Goal: Task Accomplishment & Management: Manage account settings

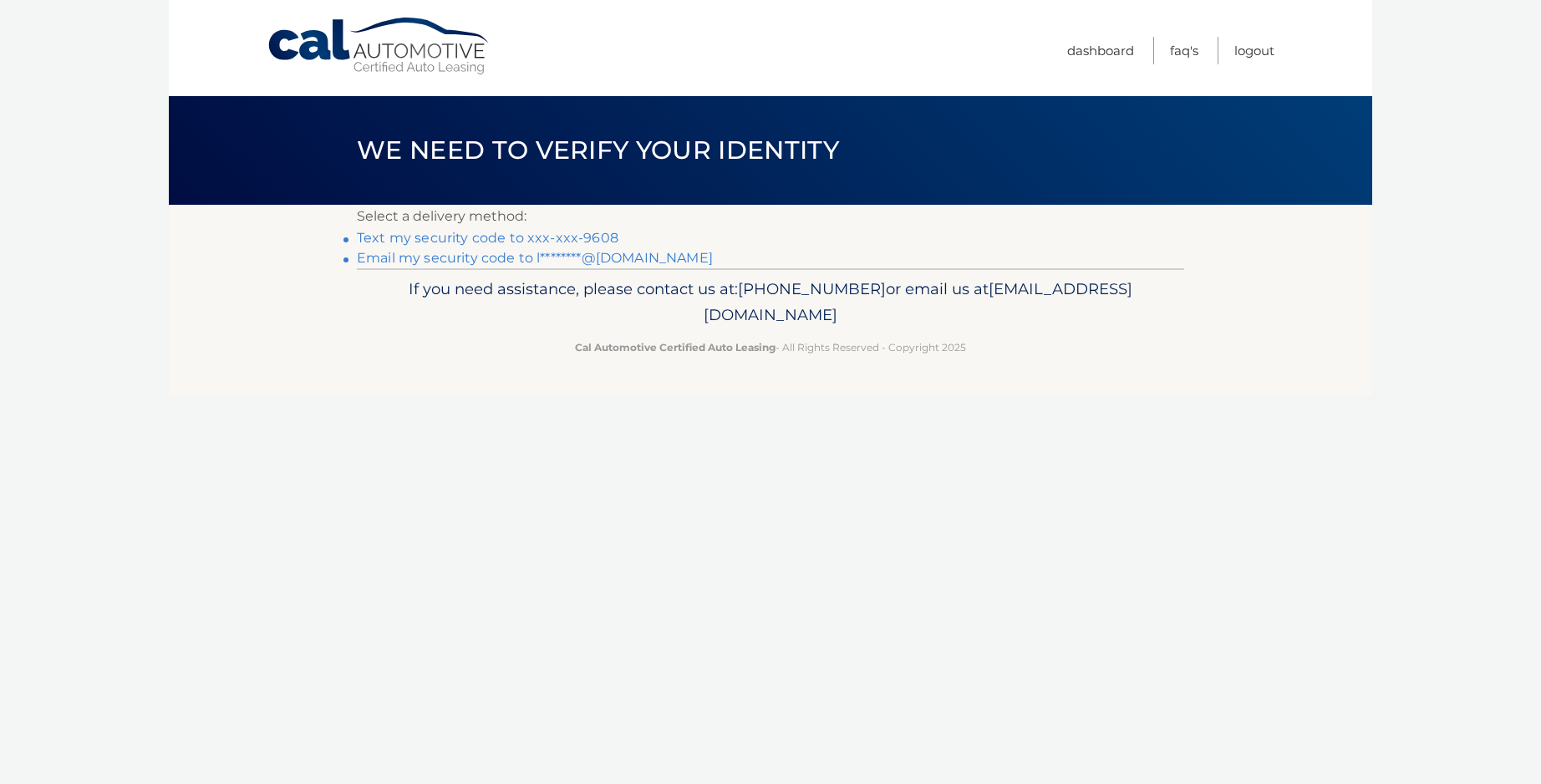
click at [558, 232] on link "Text my security code to xxx-xxx-9608" at bounding box center [487, 238] width 261 height 16
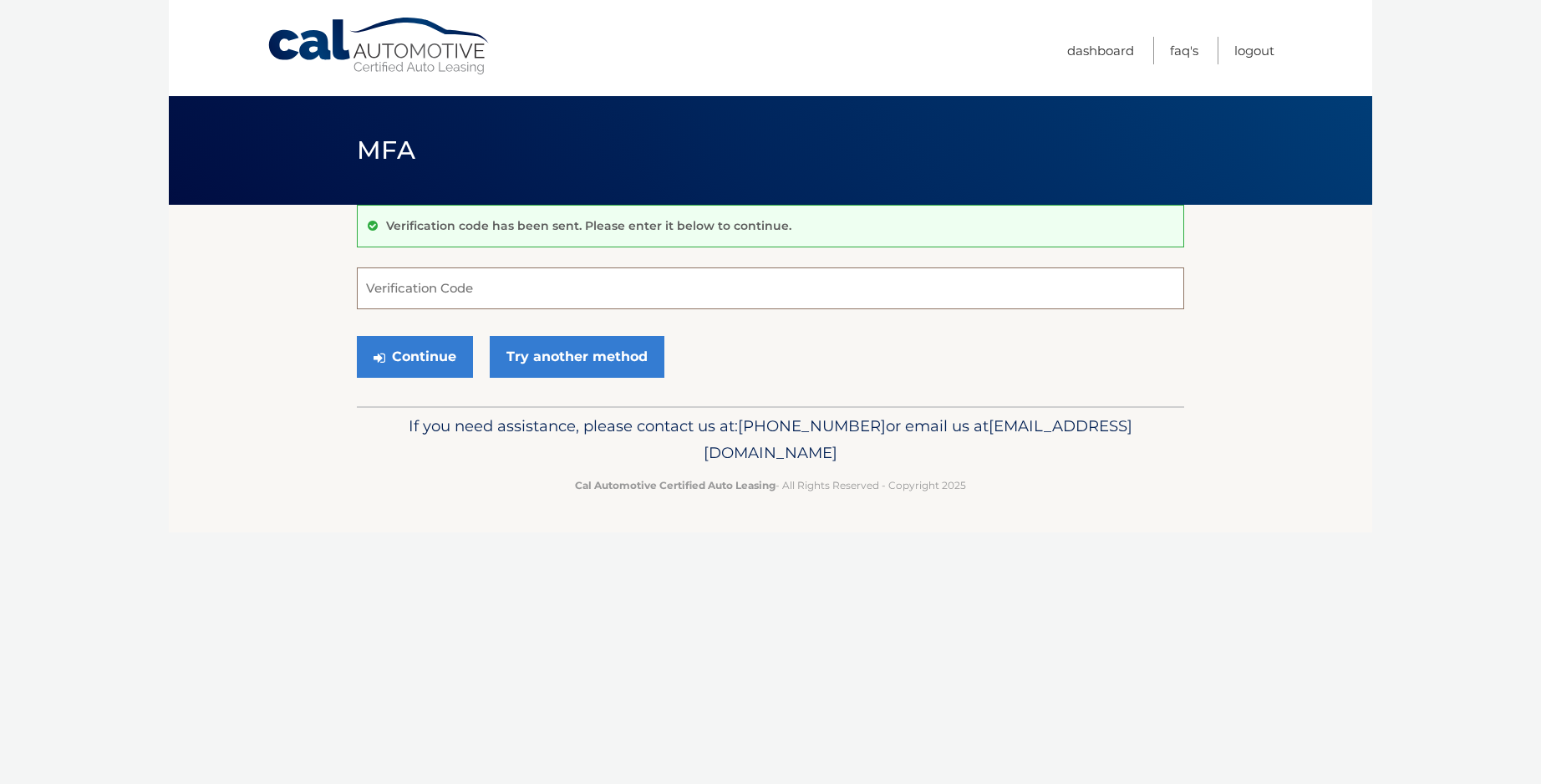
click at [514, 287] on input "Verification Code" at bounding box center [770, 288] width 827 height 42
type input "860433"
click at [412, 361] on button "Continue" at bounding box center [414, 357] width 116 height 42
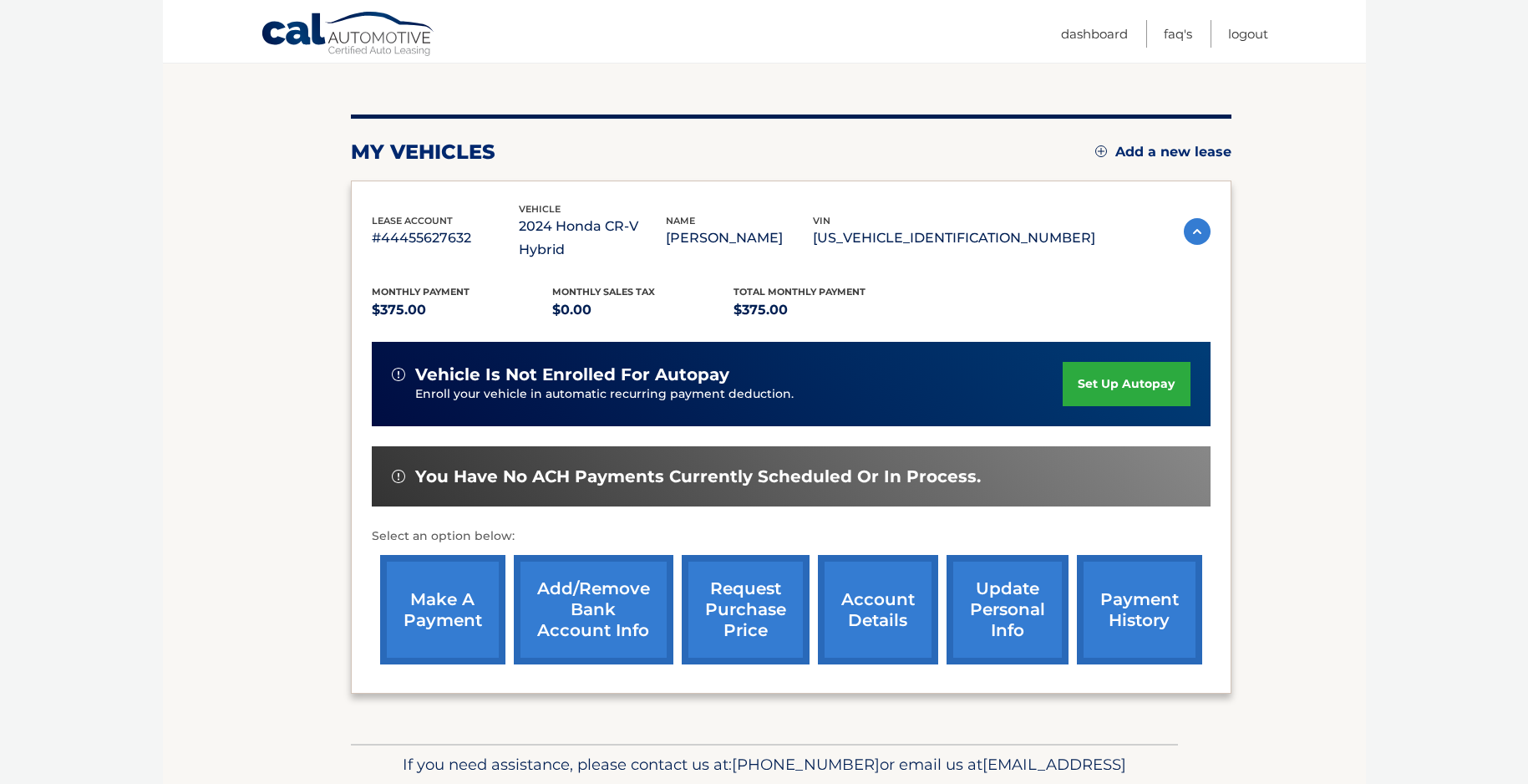
scroll to position [167, 0]
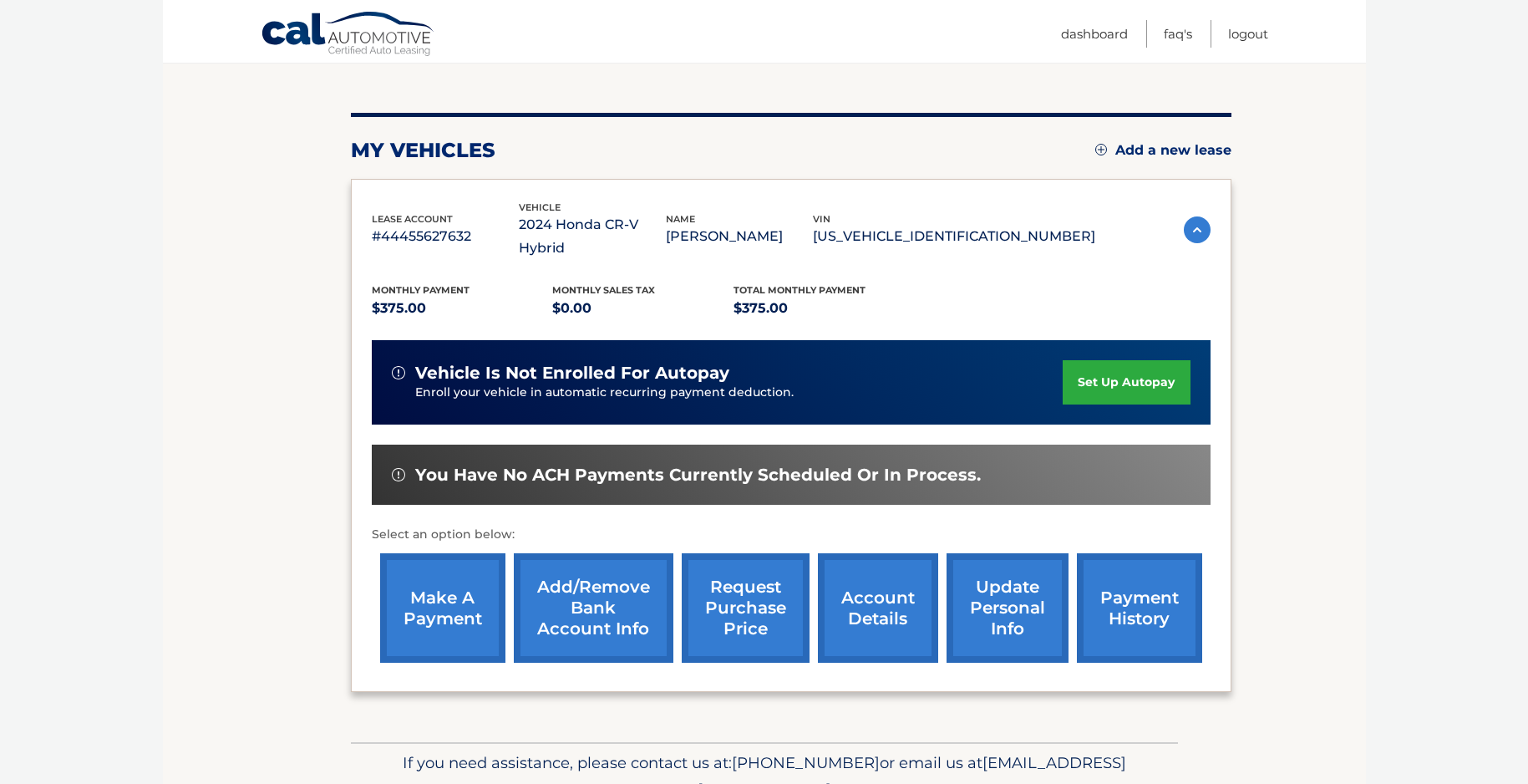
click at [1154, 601] on link "payment history" at bounding box center [1139, 607] width 125 height 109
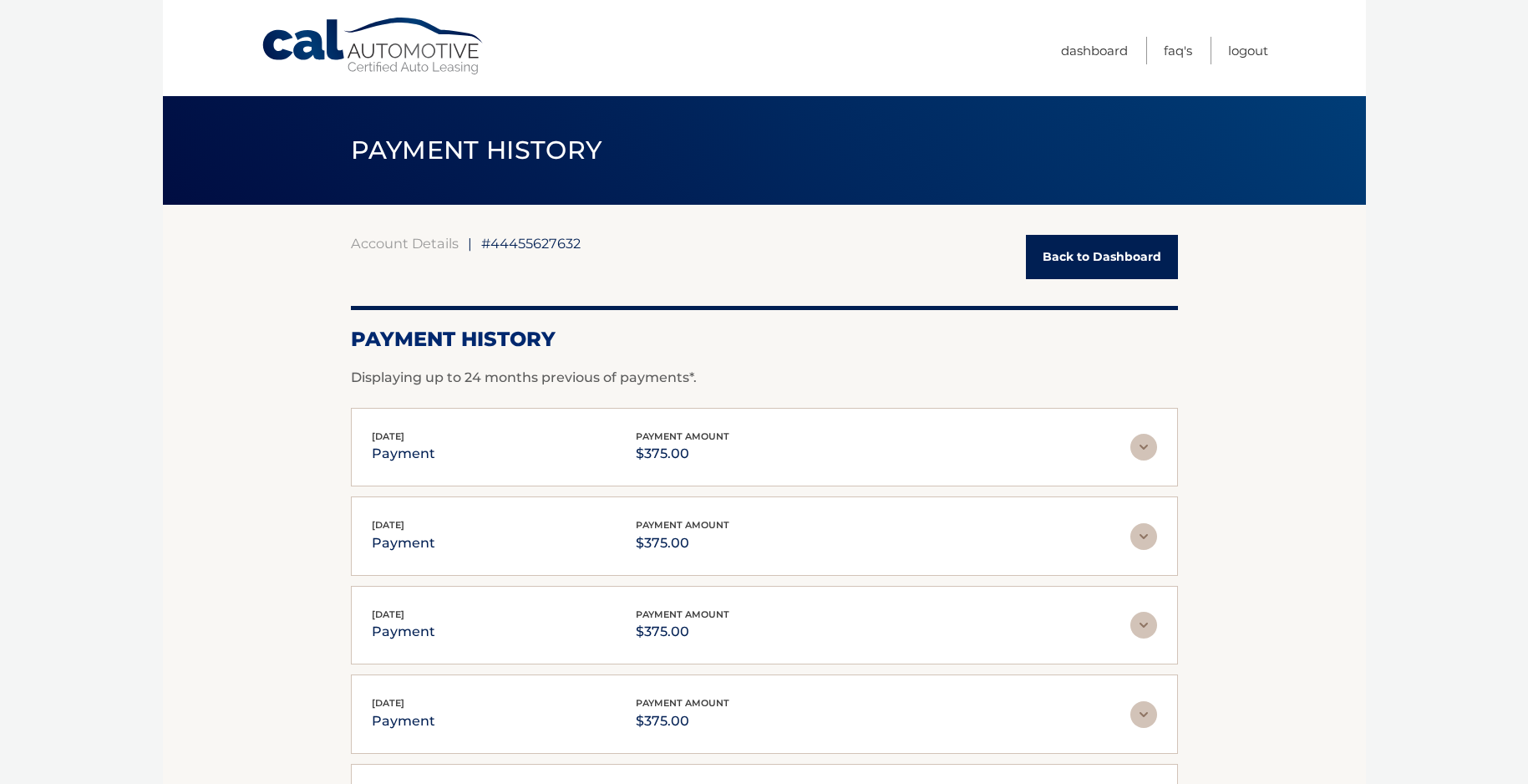
click at [1111, 260] on link "Back to Dashboard" at bounding box center [1102, 257] width 152 height 45
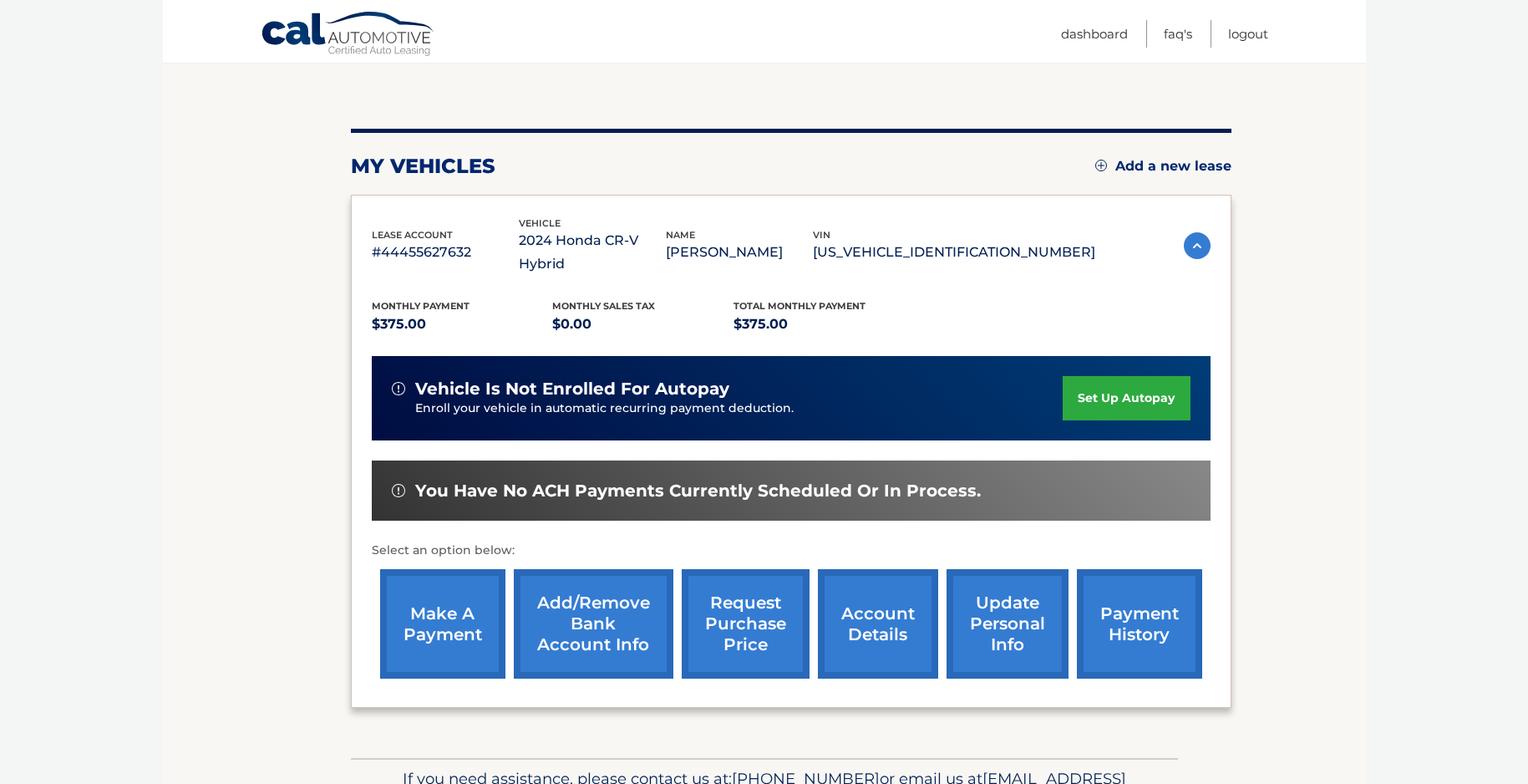
scroll to position [167, 0]
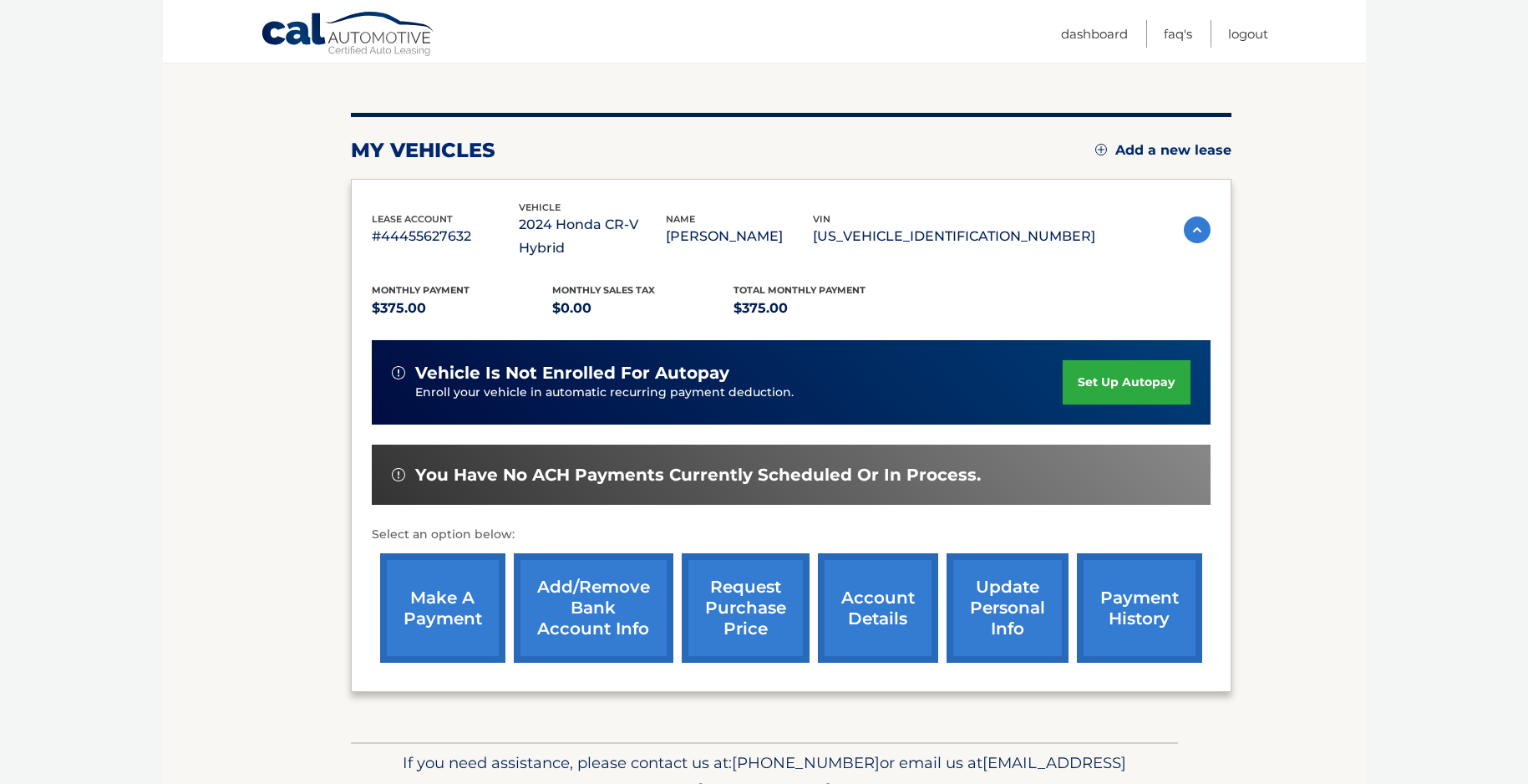
click at [476, 589] on link "make a payment" at bounding box center [442, 607] width 125 height 109
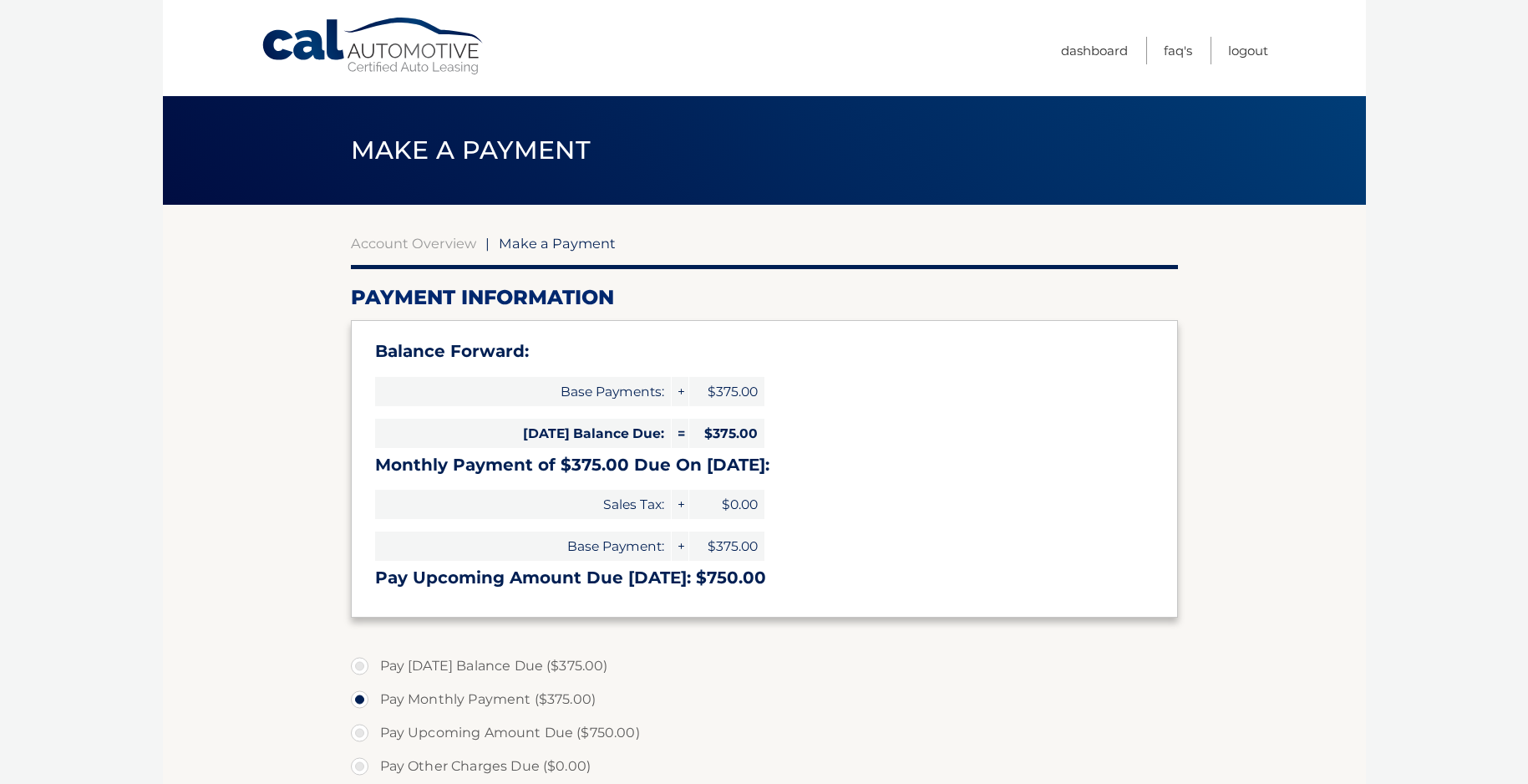
select select "OTc4NDI4MjMtNzYwMy00NGJkLTljYjEtODQ4ZjQ0Y2E4Mzky"
click at [1074, 45] on link "Dashboard" at bounding box center [1094, 51] width 66 height 28
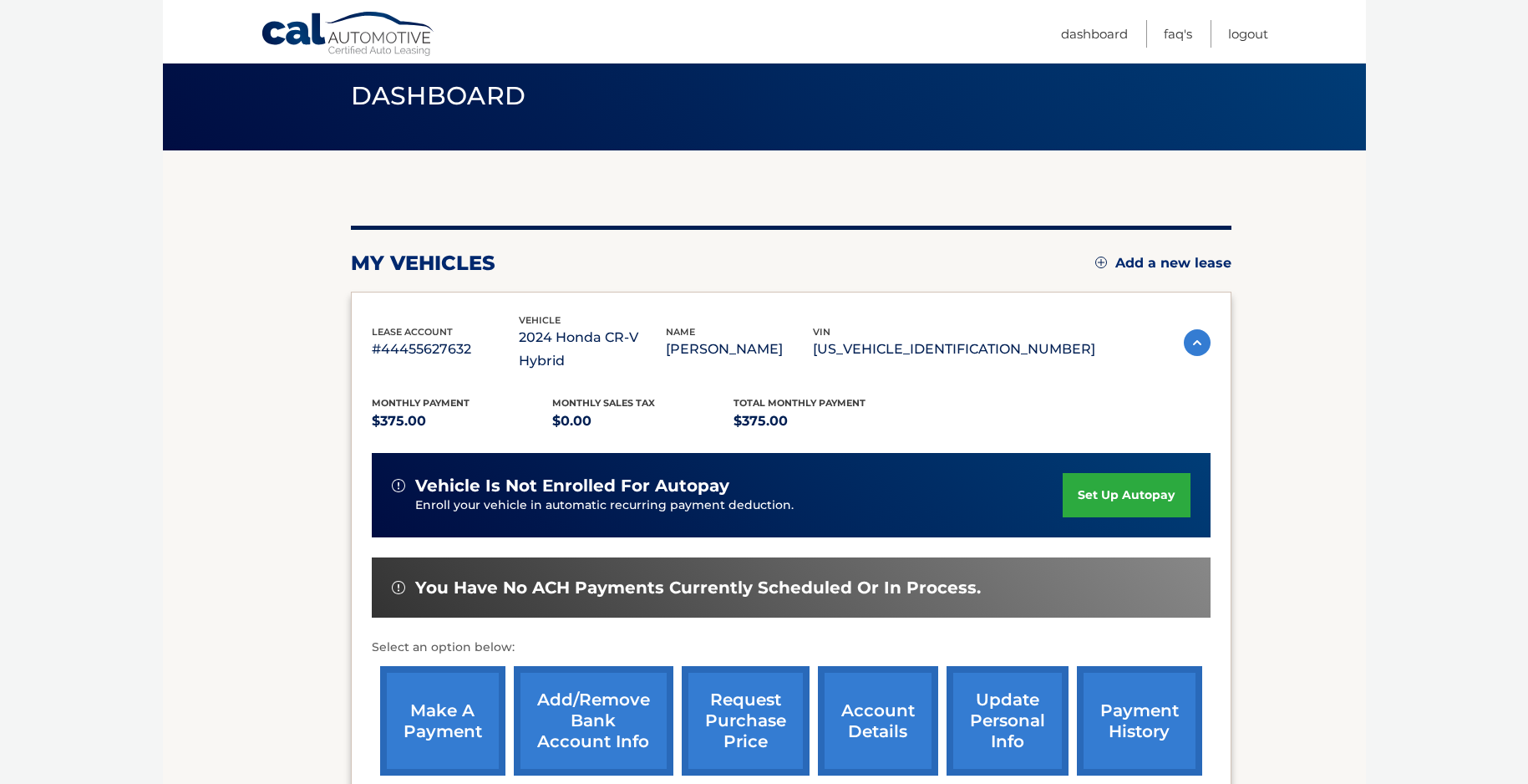
scroll to position [229, 0]
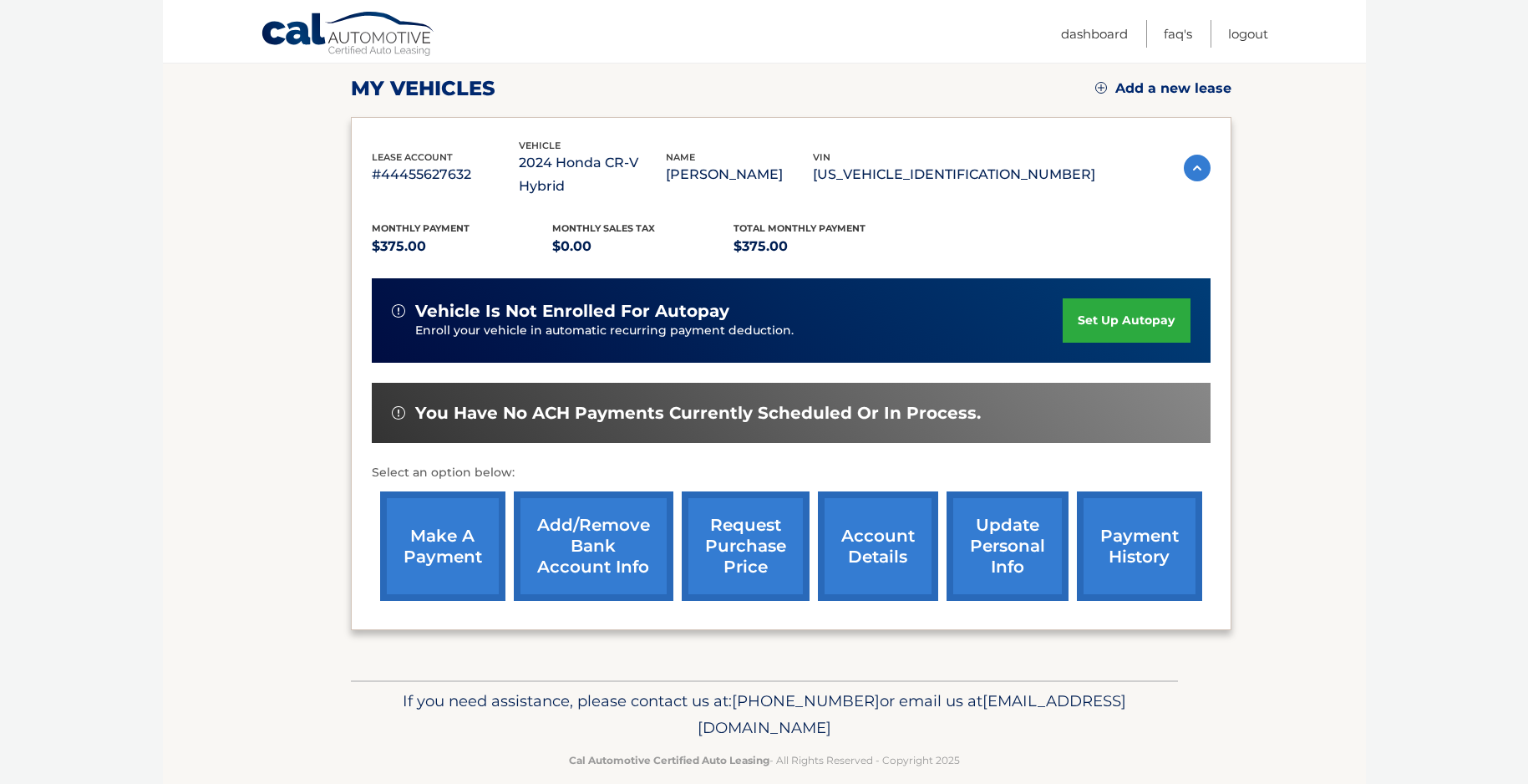
click at [1119, 539] on link "payment history" at bounding box center [1139, 545] width 125 height 109
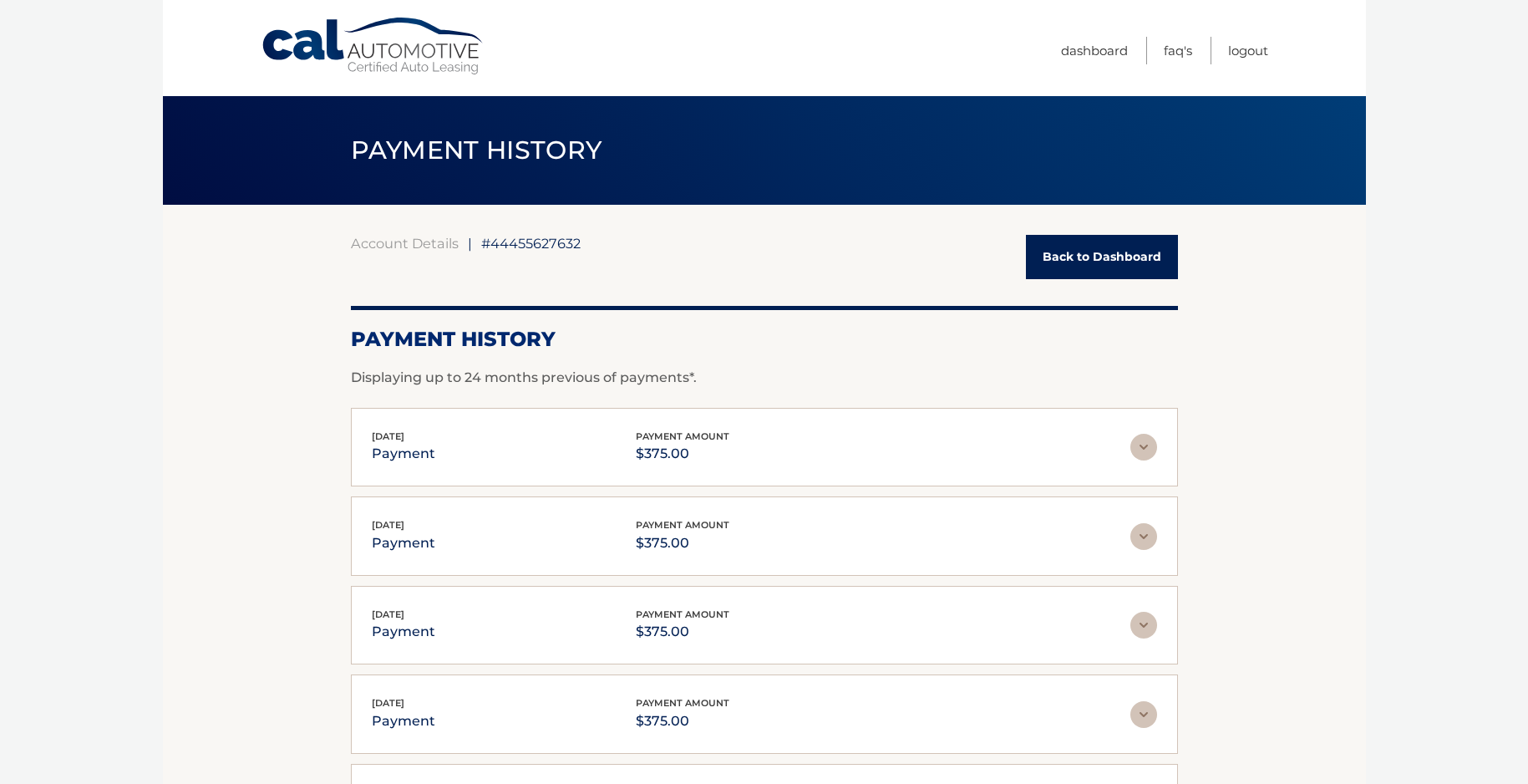
click at [1091, 259] on link "Back to Dashboard" at bounding box center [1102, 257] width 152 height 45
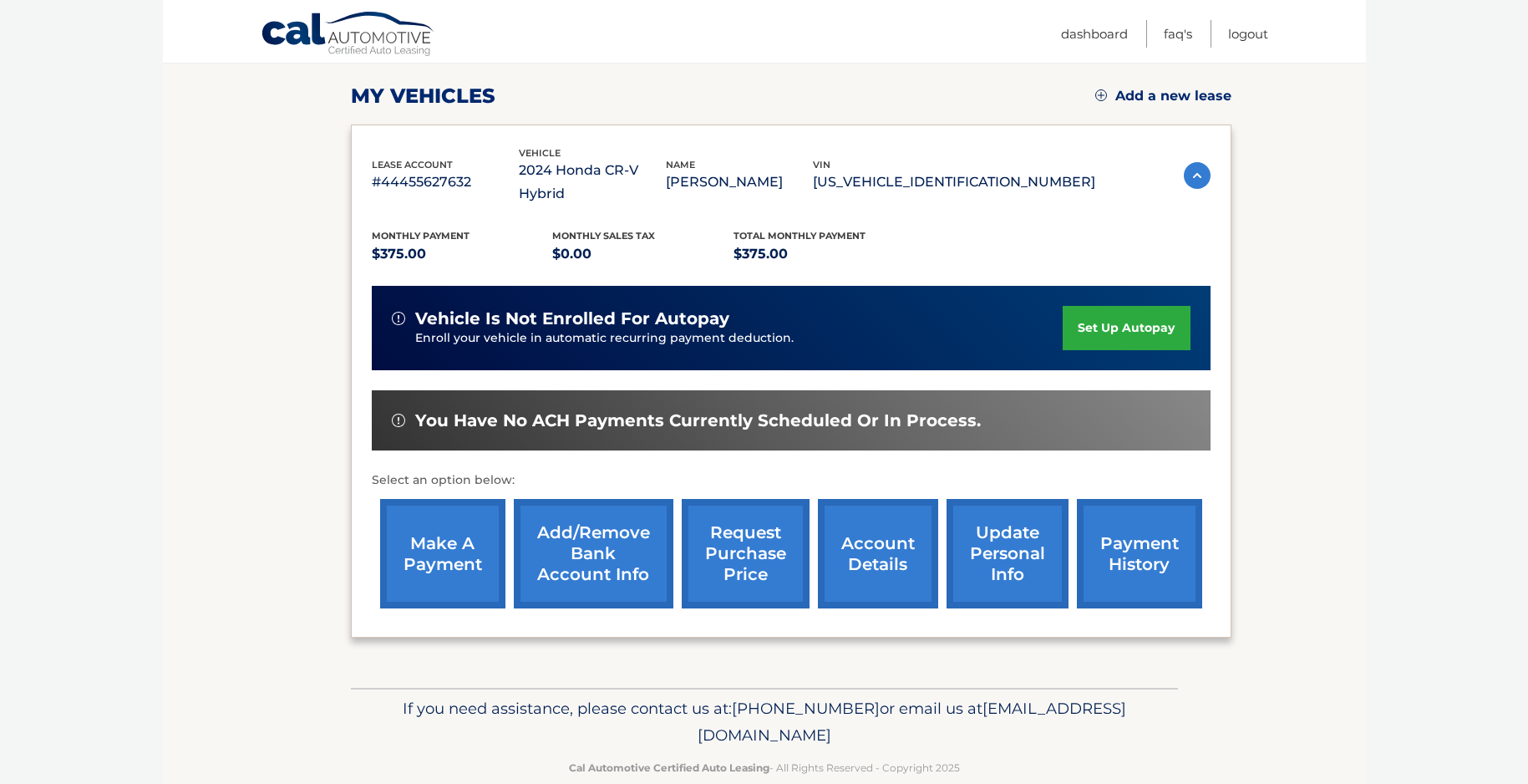
scroll to position [229, 0]
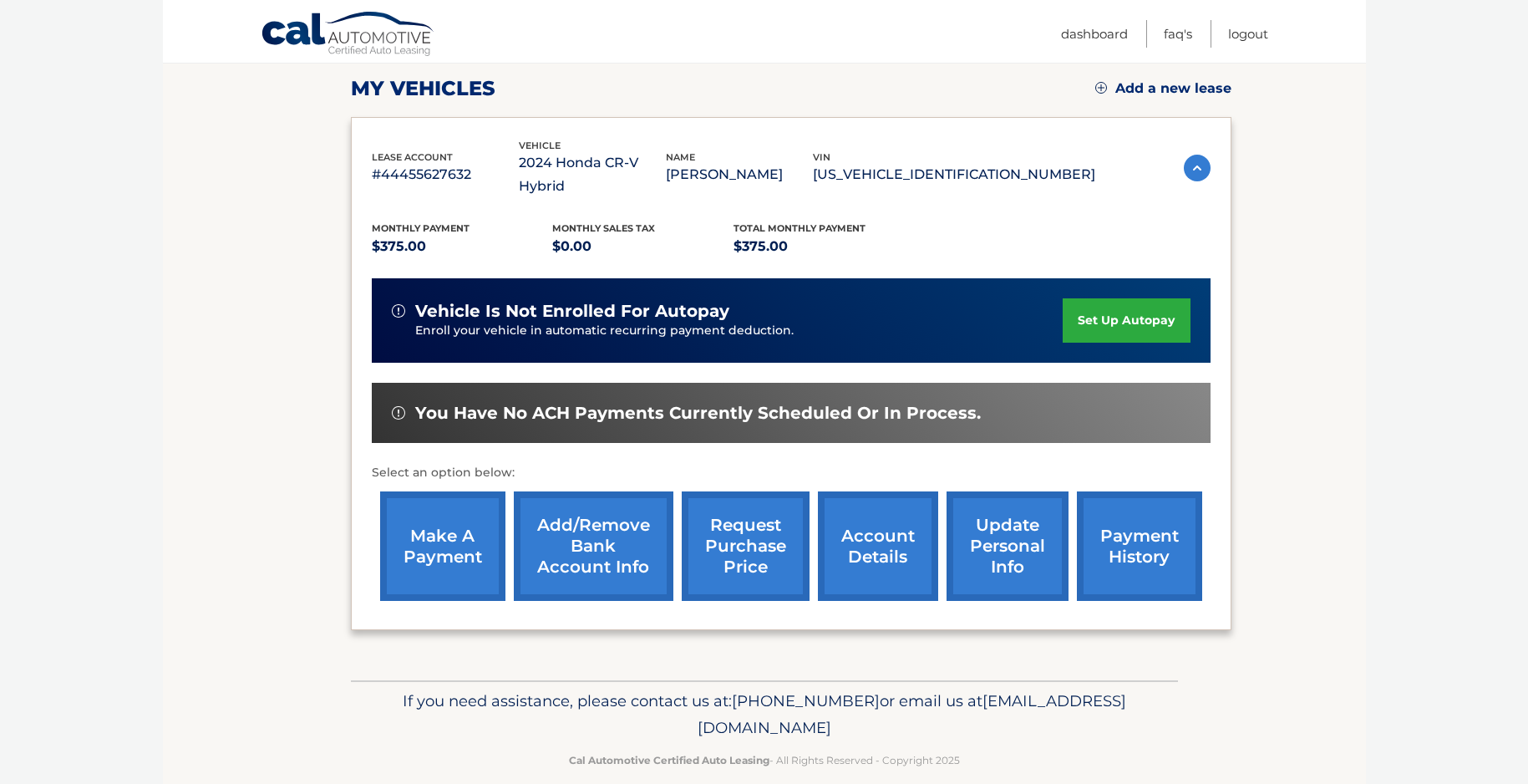
click at [879, 516] on link "account details" at bounding box center [879, 545] width 121 height 109
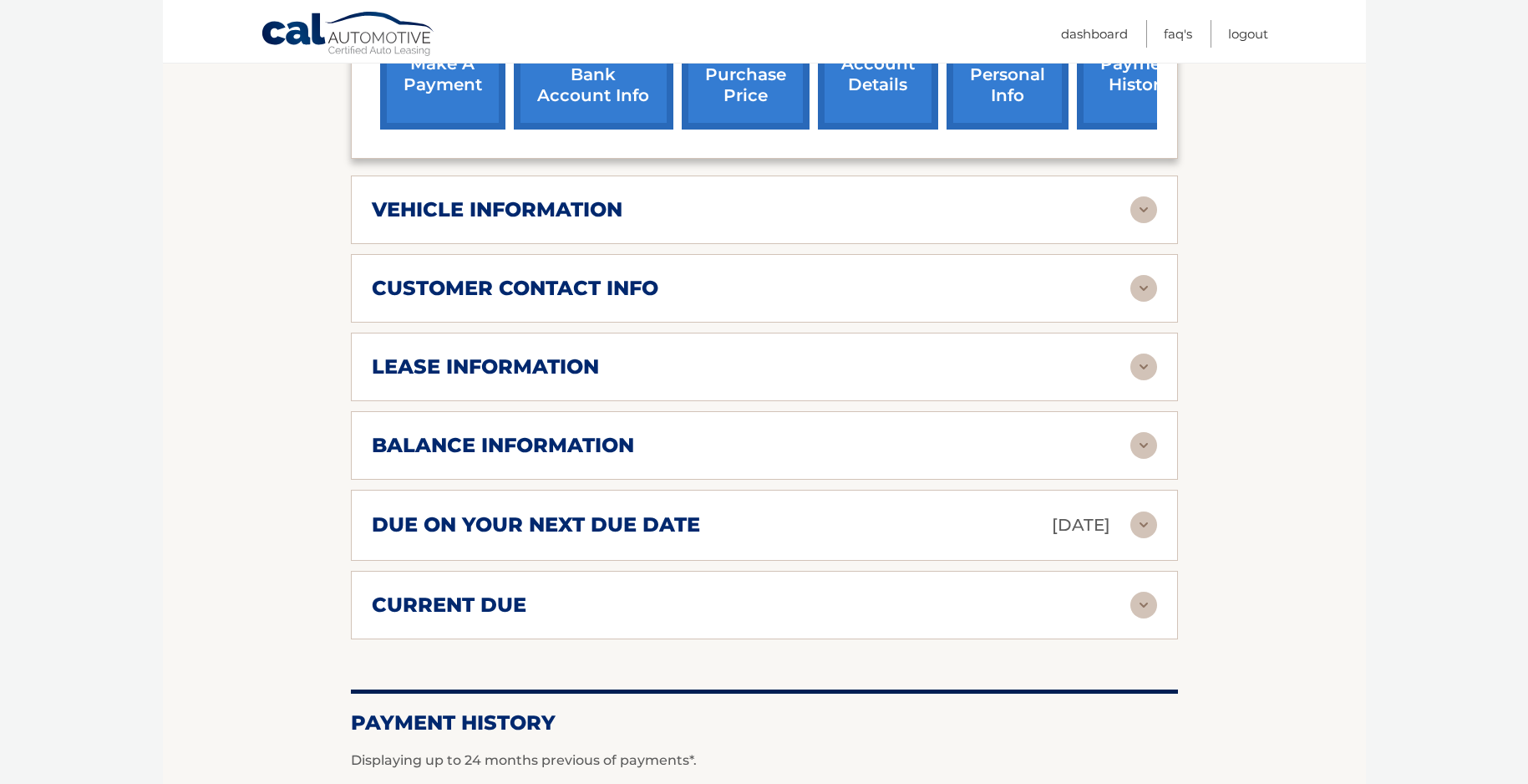
scroll to position [752, 0]
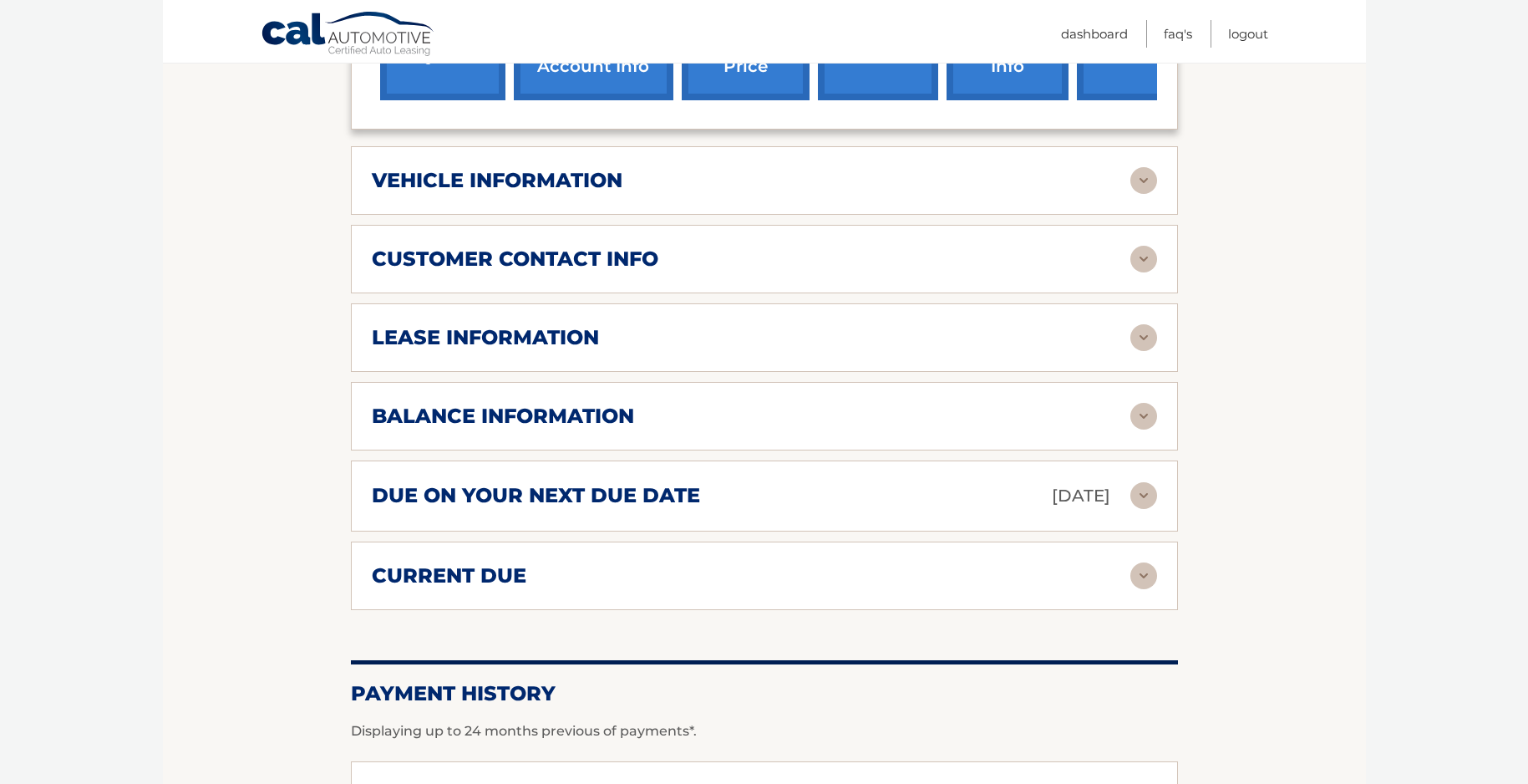
click at [1141, 573] on img at bounding box center [1143, 575] width 27 height 27
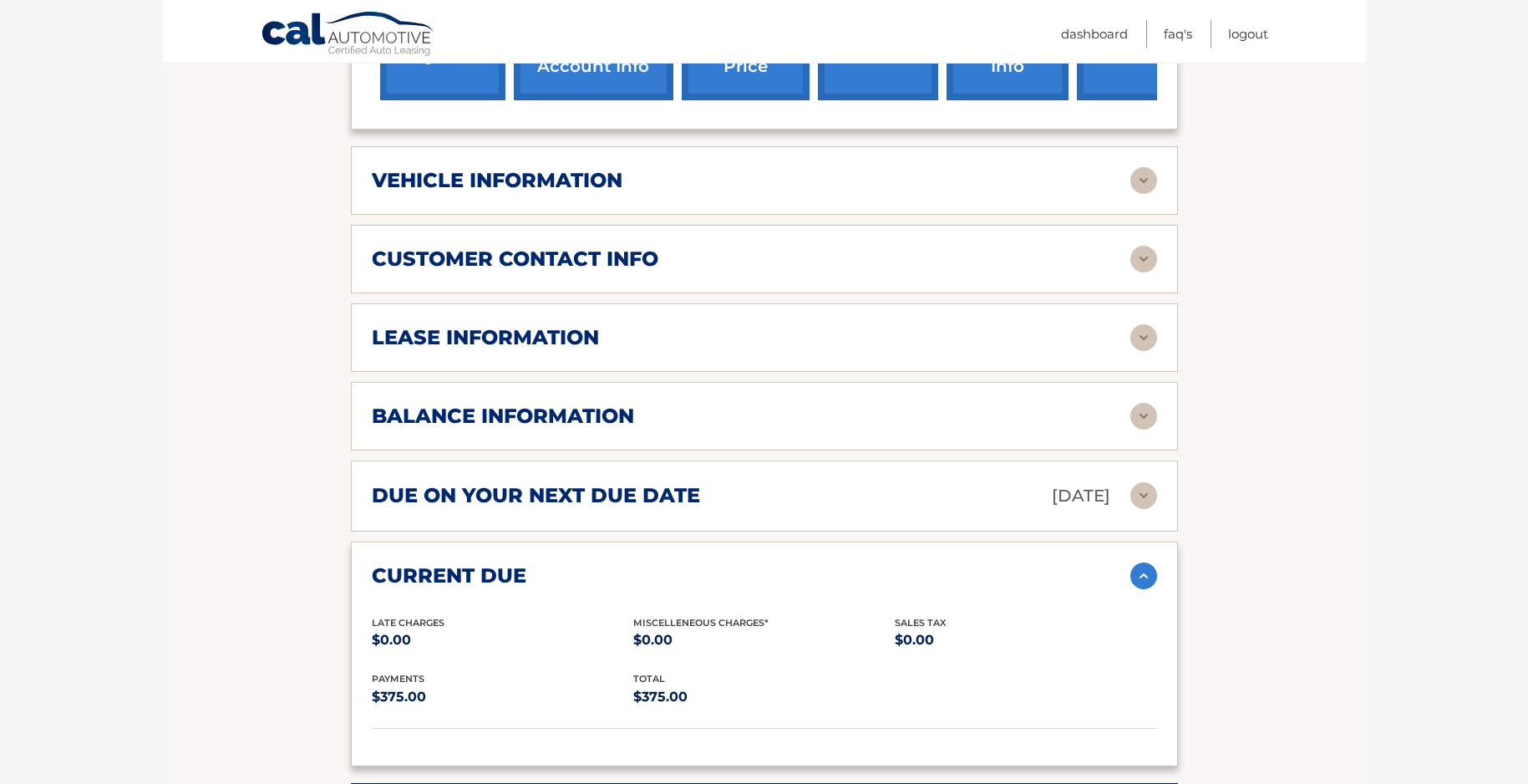
scroll to position [836, 0]
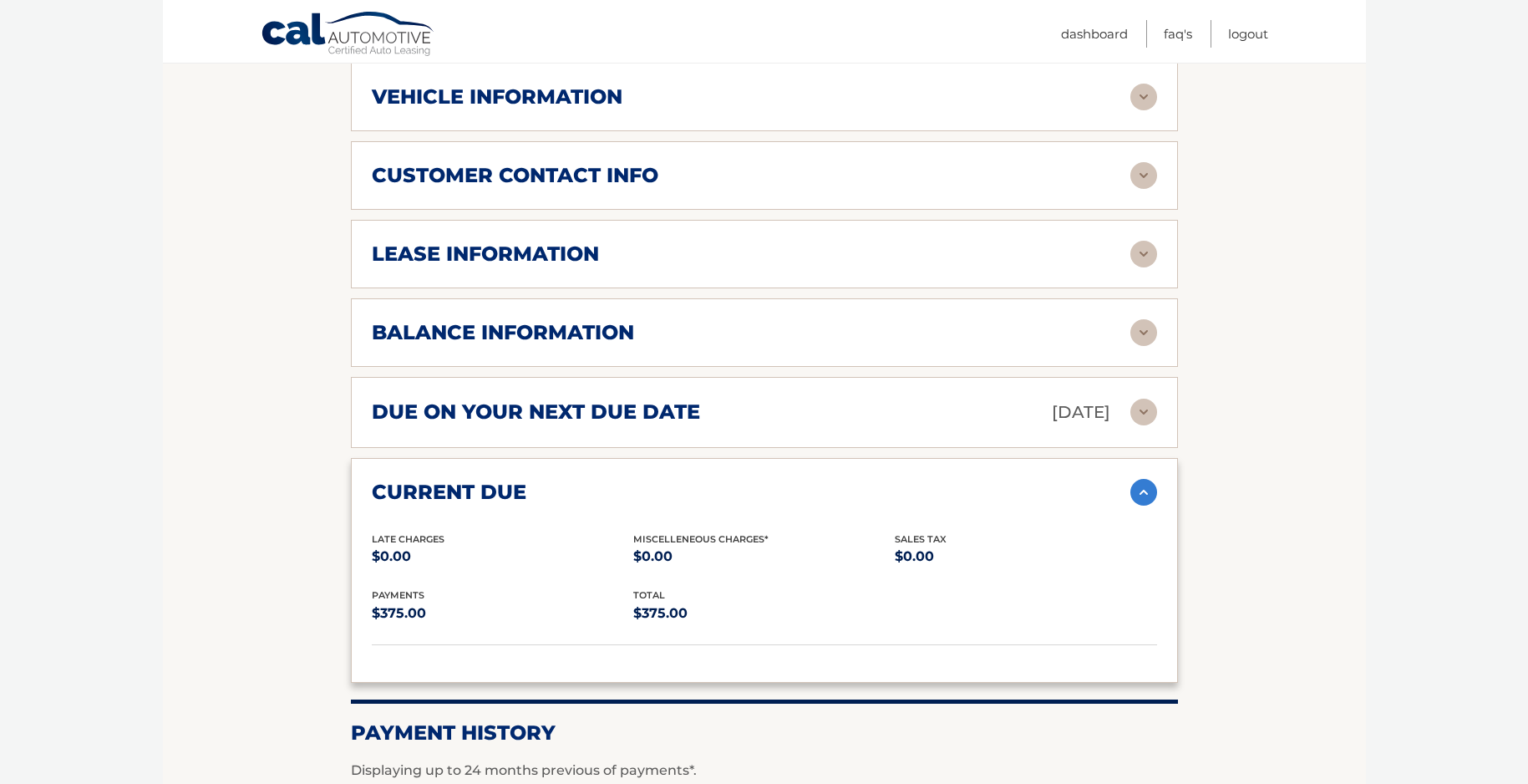
click at [1148, 489] on img at bounding box center [1143, 492] width 27 height 27
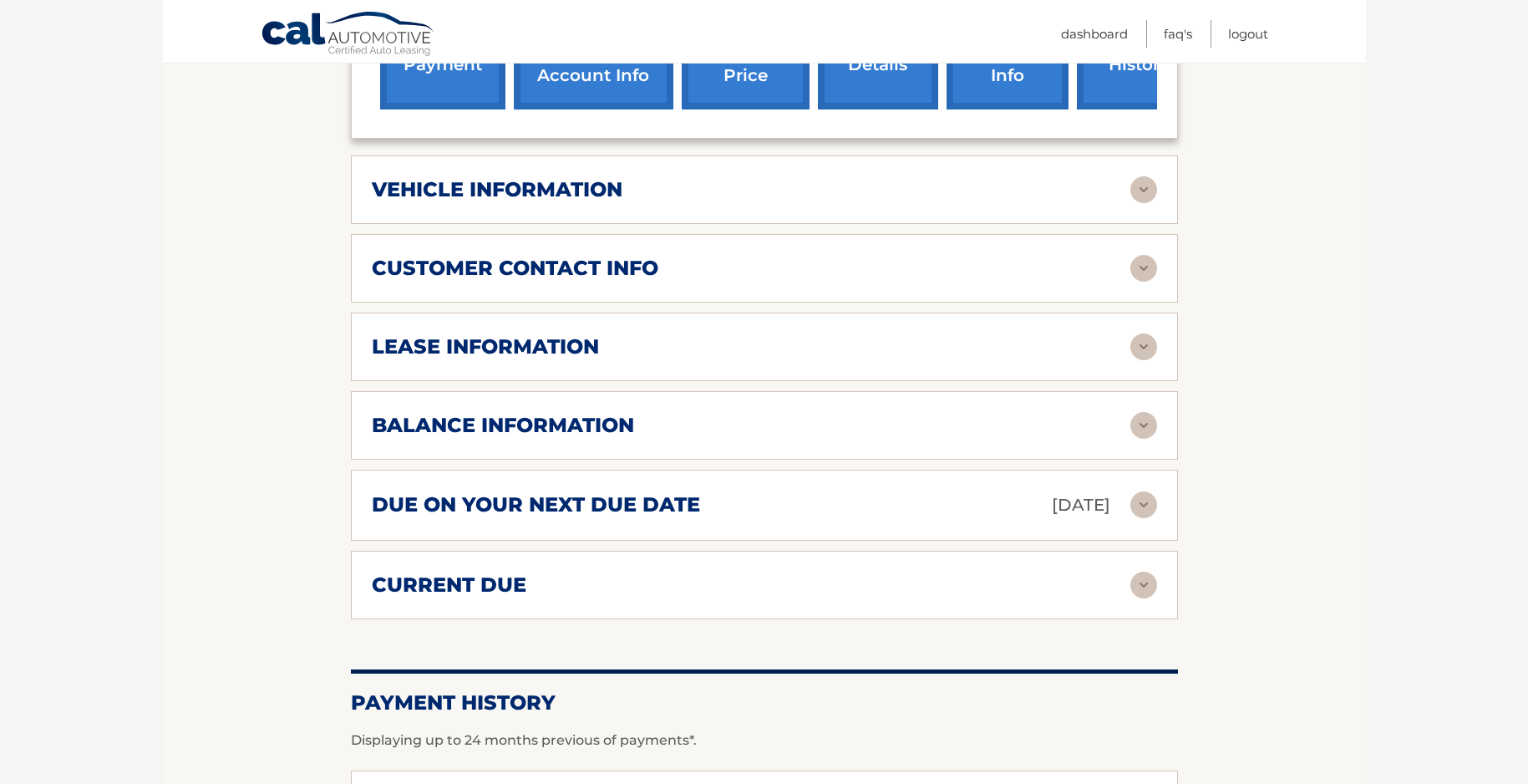
scroll to position [669, 0]
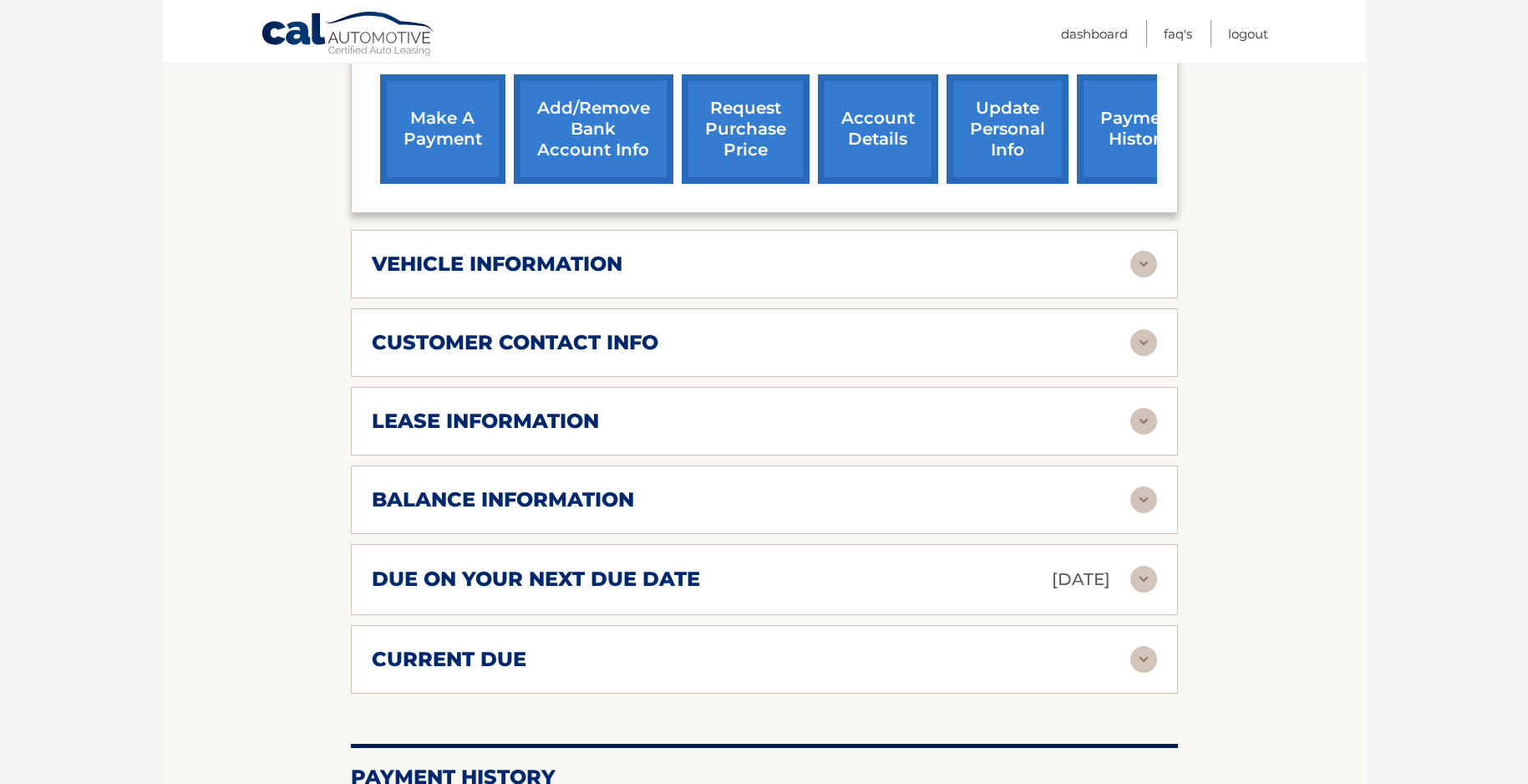
click at [1143, 501] on img at bounding box center [1143, 499] width 27 height 27
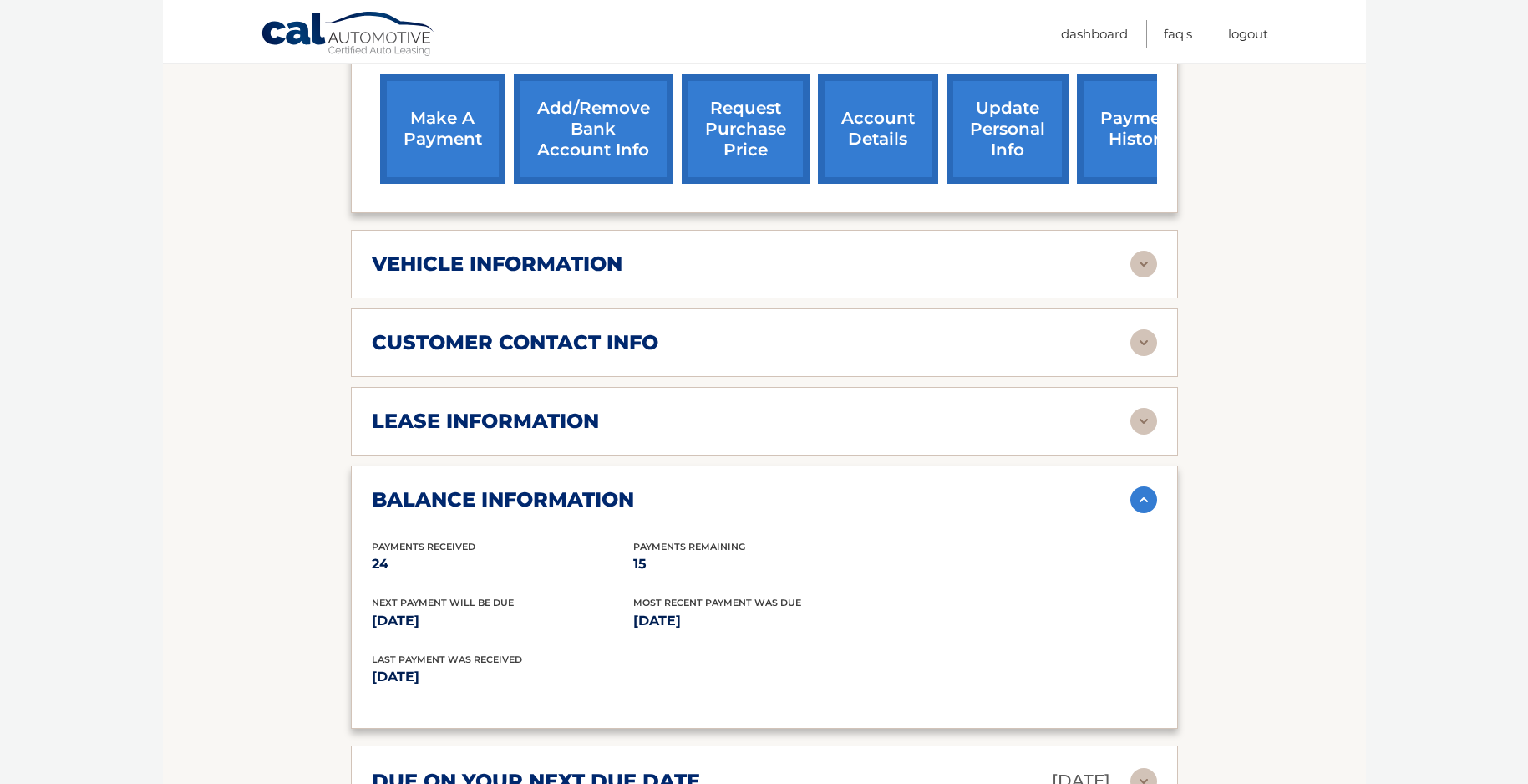
click at [1143, 501] on img at bounding box center [1143, 499] width 27 height 27
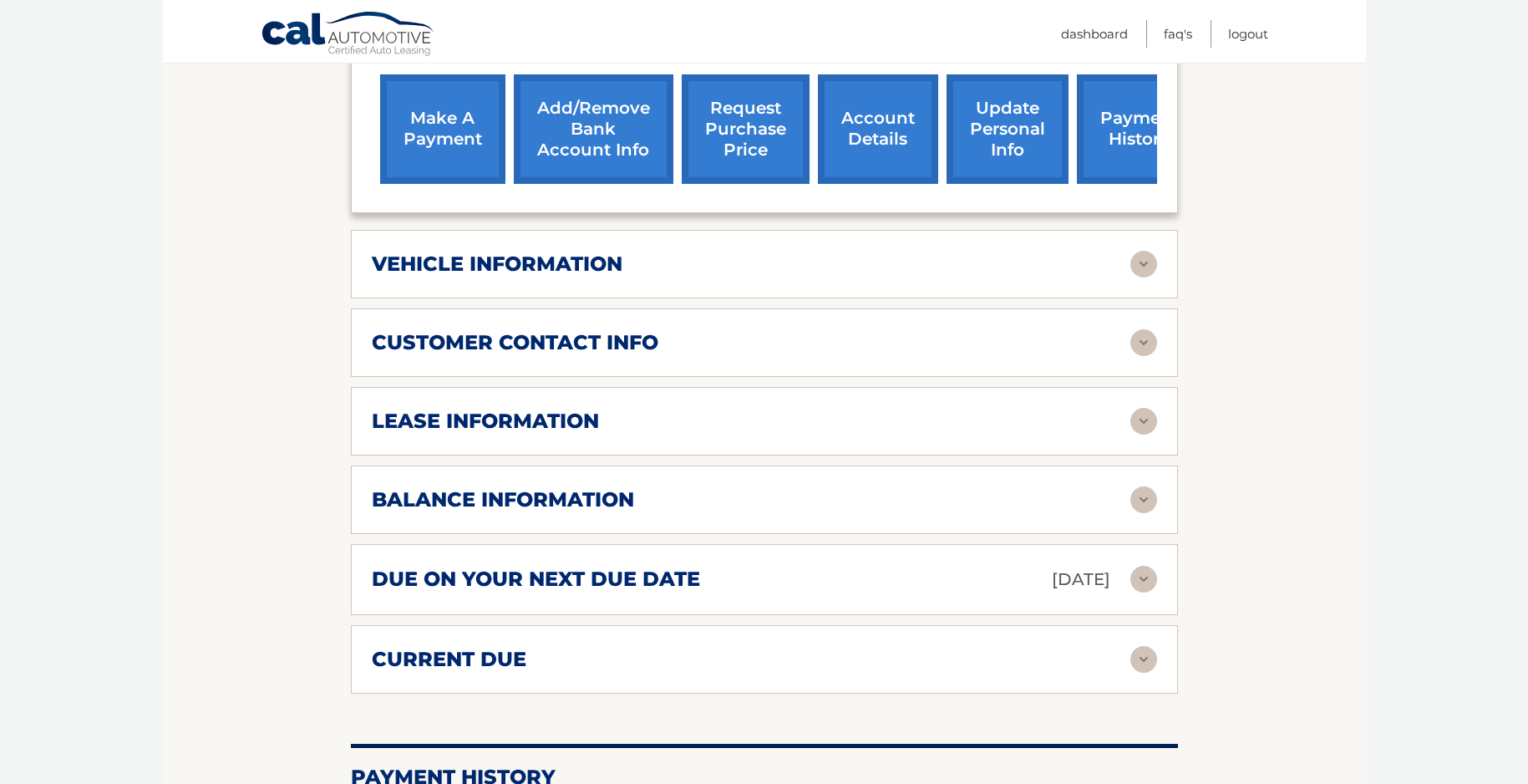
click at [1141, 336] on img at bounding box center [1143, 343] width 27 height 27
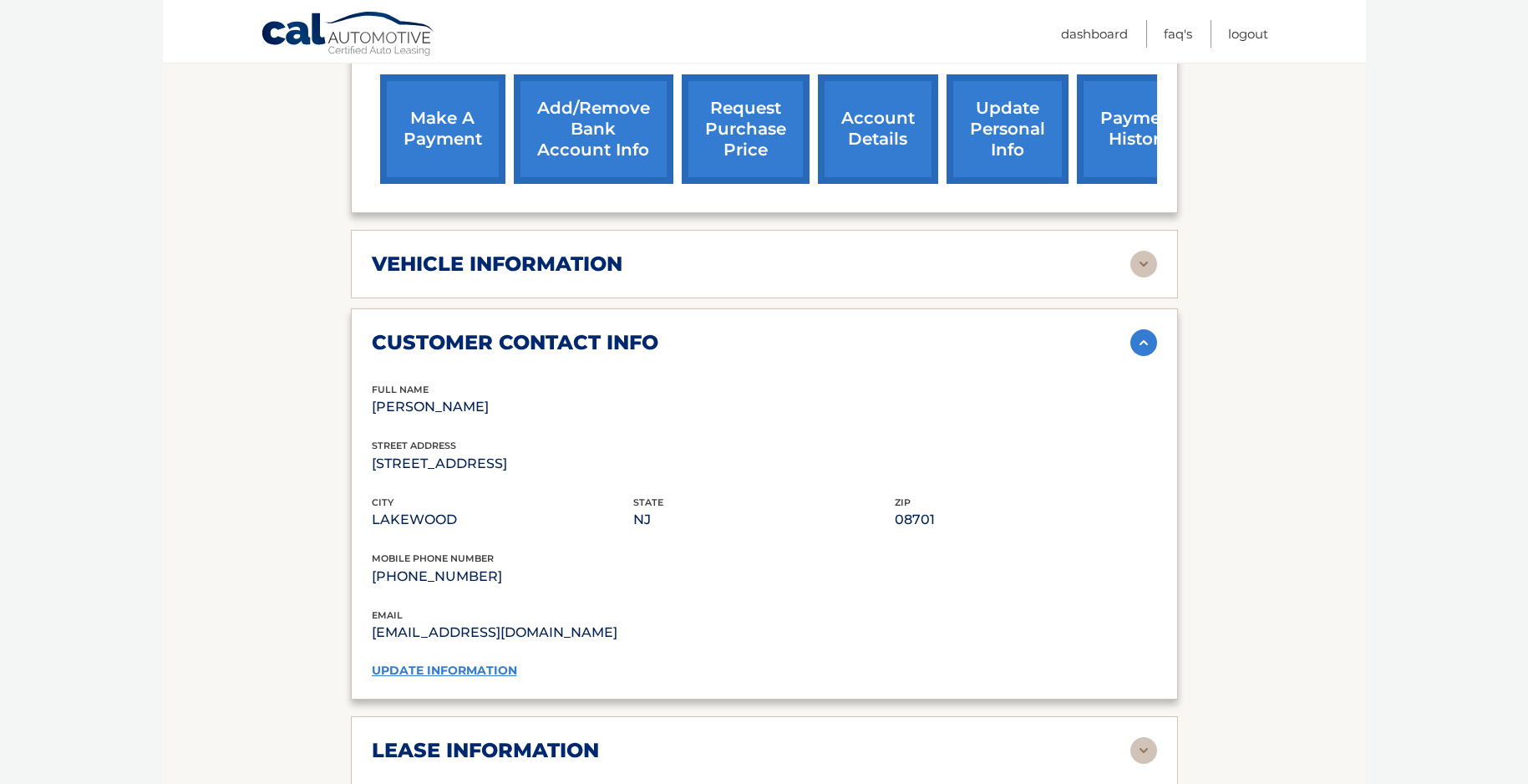
click at [1141, 336] on img at bounding box center [1143, 343] width 27 height 27
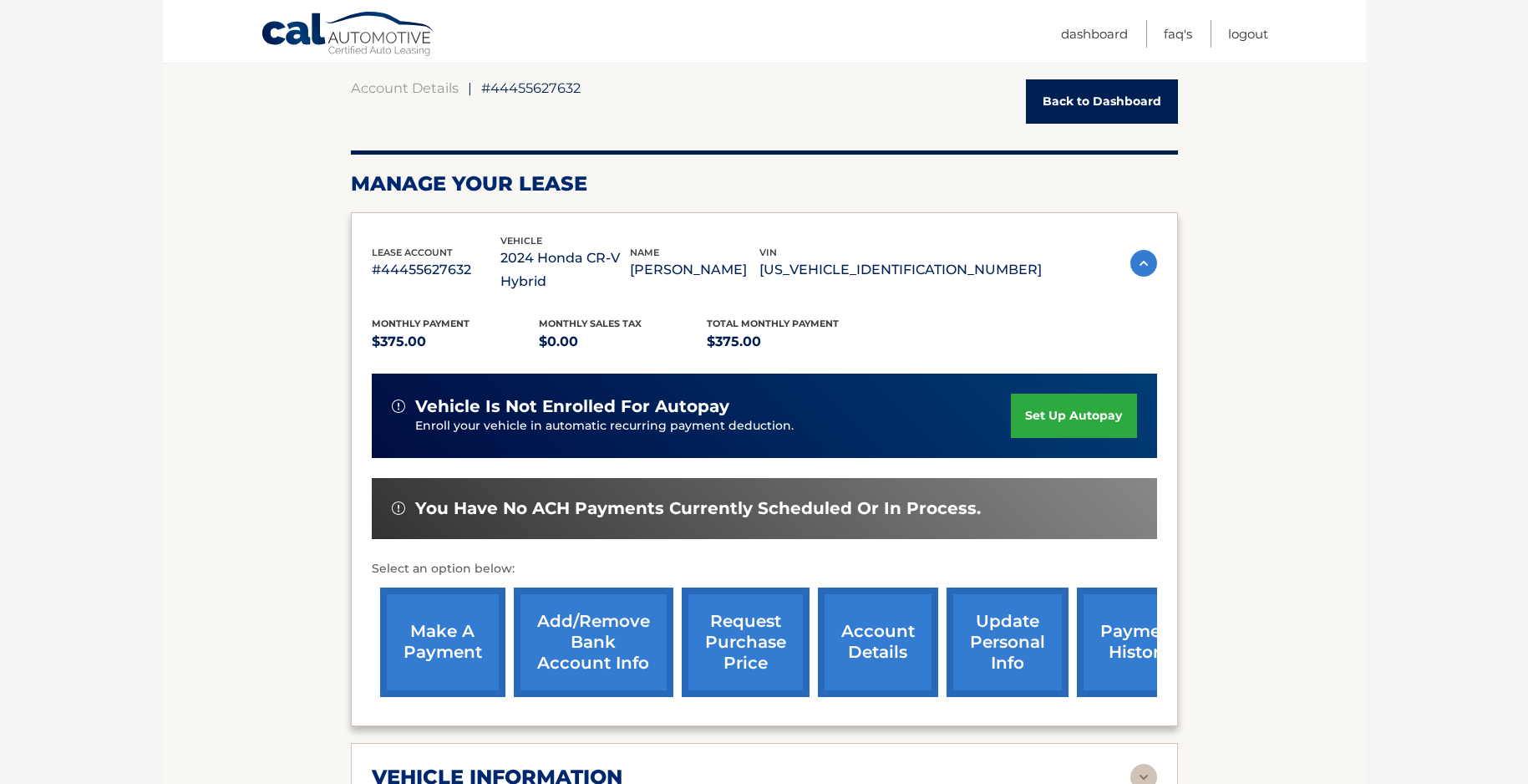
scroll to position [0, 0]
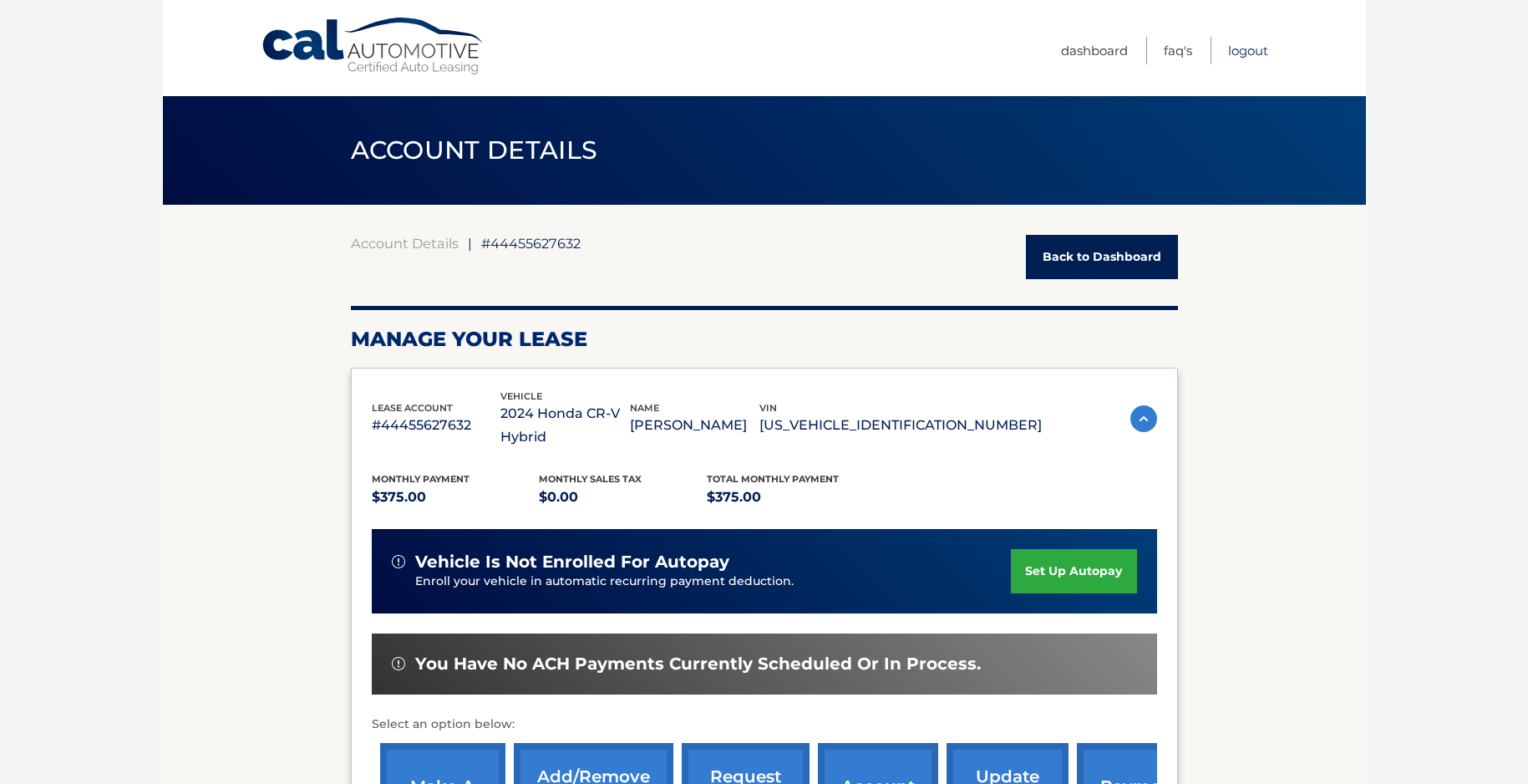
click at [1252, 47] on link "Logout" at bounding box center [1248, 51] width 40 height 28
